Goal: Task Accomplishment & Management: Manage account settings

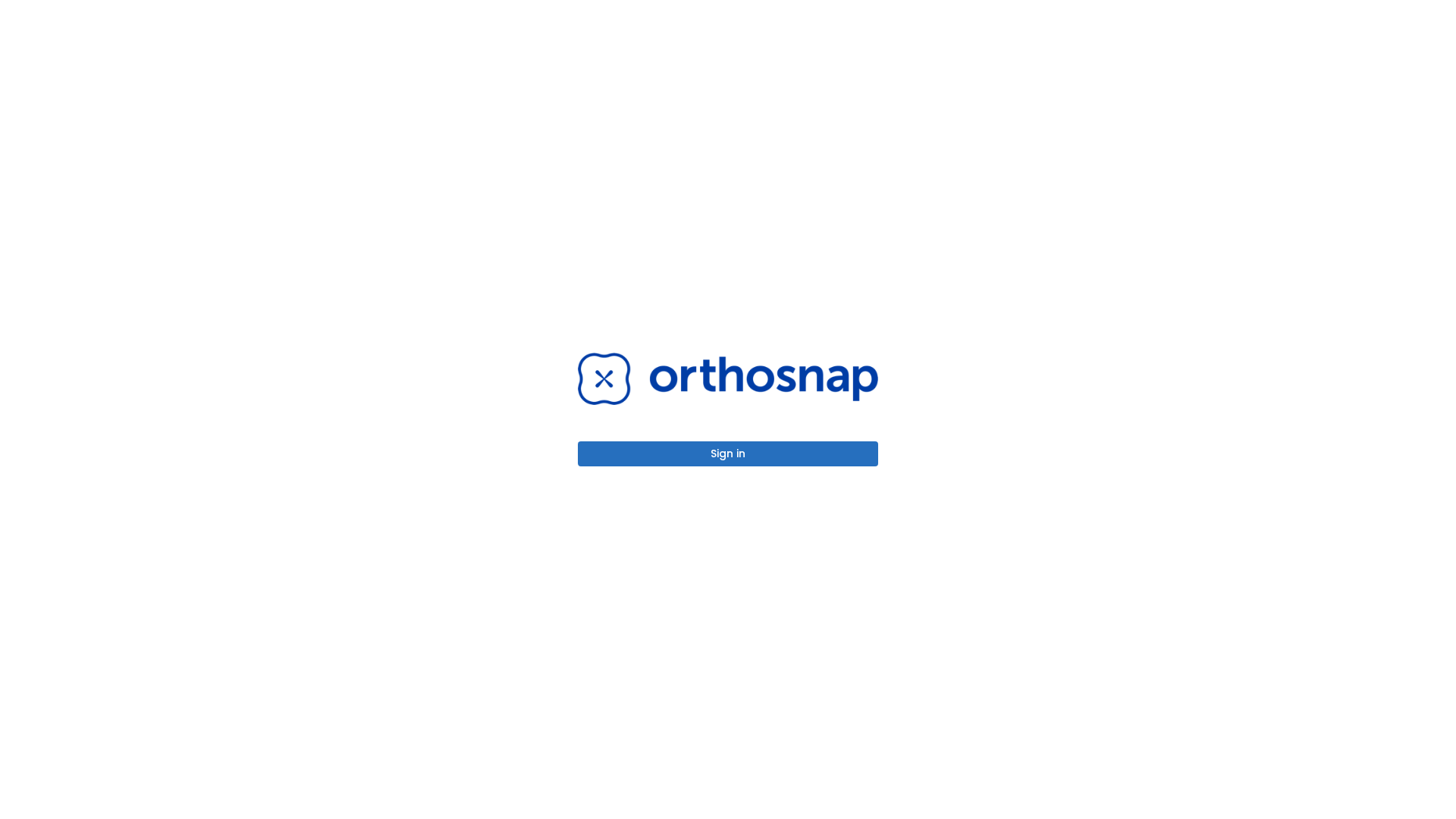
click at [728, 453] on button "Sign in" at bounding box center [728, 453] width 301 height 25
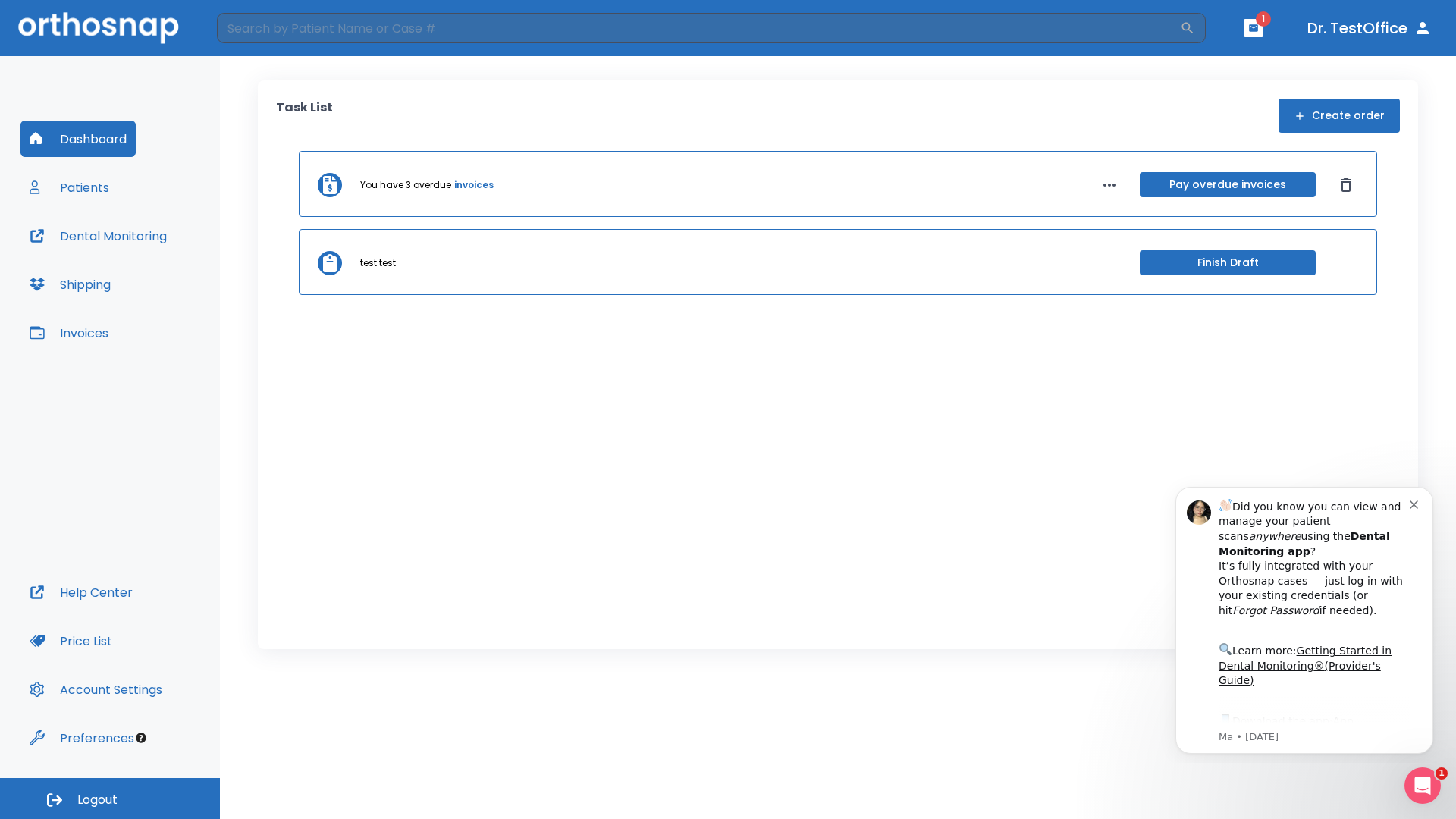
click at [110, 799] on span "Logout" at bounding box center [97, 800] width 40 height 17
